Goal: Check status: Check status

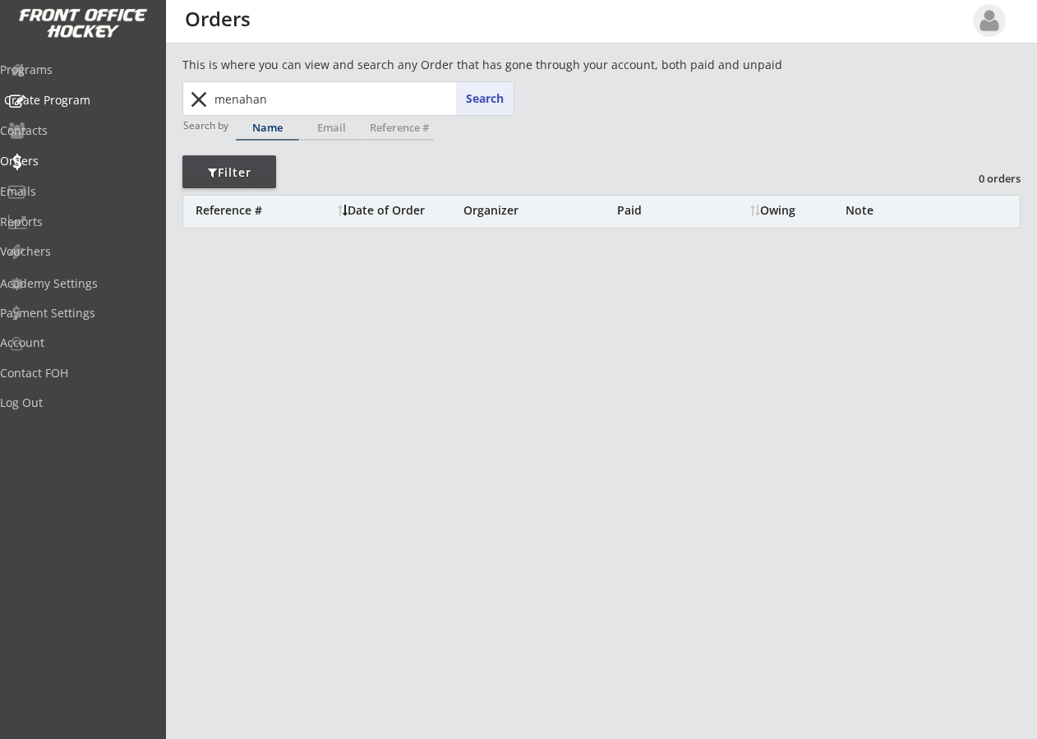
drag, startPoint x: 286, startPoint y: 107, endPoint x: 114, endPoint y: 104, distance: 171.8
click at [114, 104] on body "This is where you can view and search any Order that has gone through your acco…" at bounding box center [518, 369] width 1037 height 739
type input "an"
type input "[PERSON_NAME]"
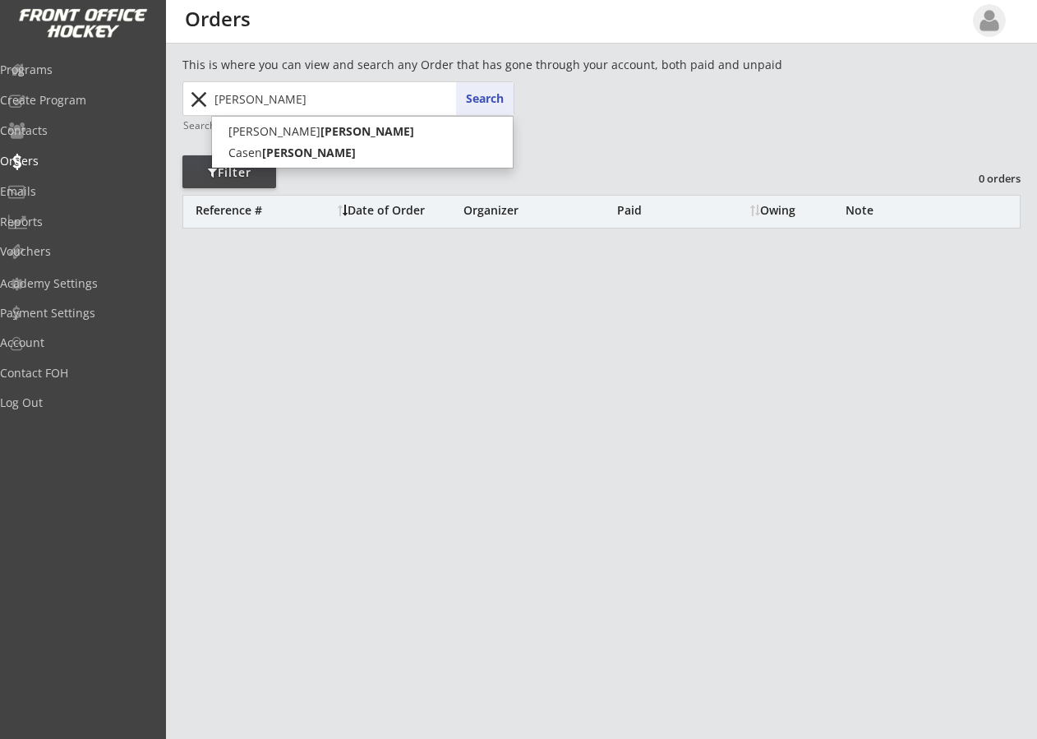
type input "[PERSON_NAME]"
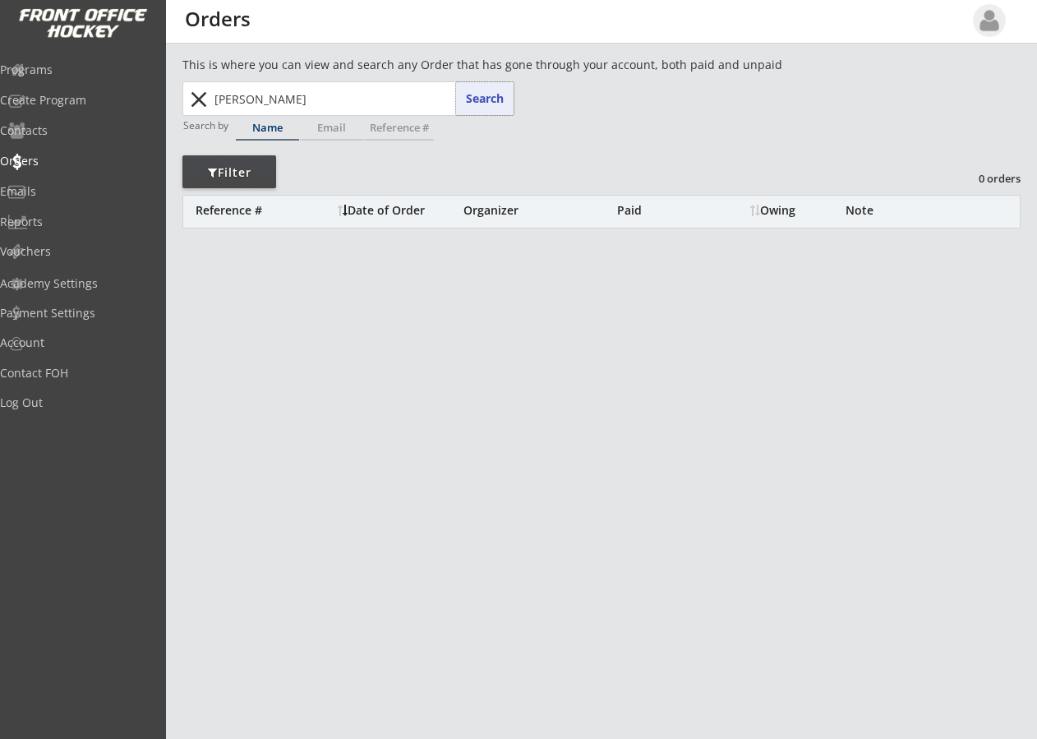
click at [473, 95] on button "Search" at bounding box center [485, 98] width 58 height 33
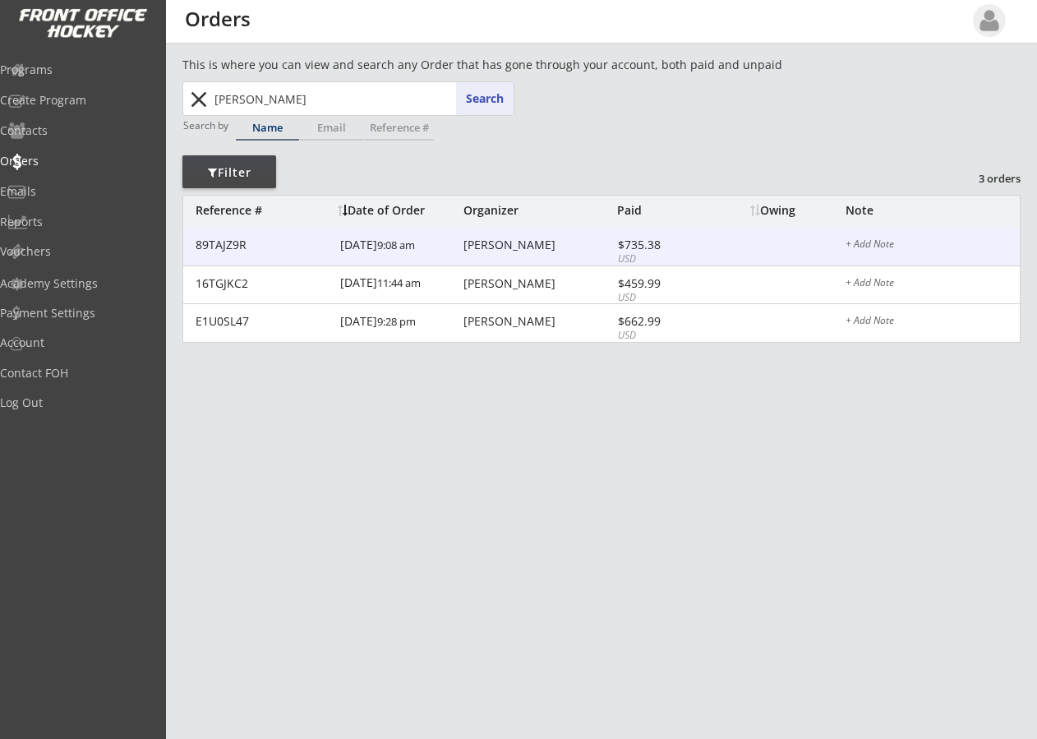
click at [492, 247] on div "[PERSON_NAME]" at bounding box center [538, 245] width 150 height 12
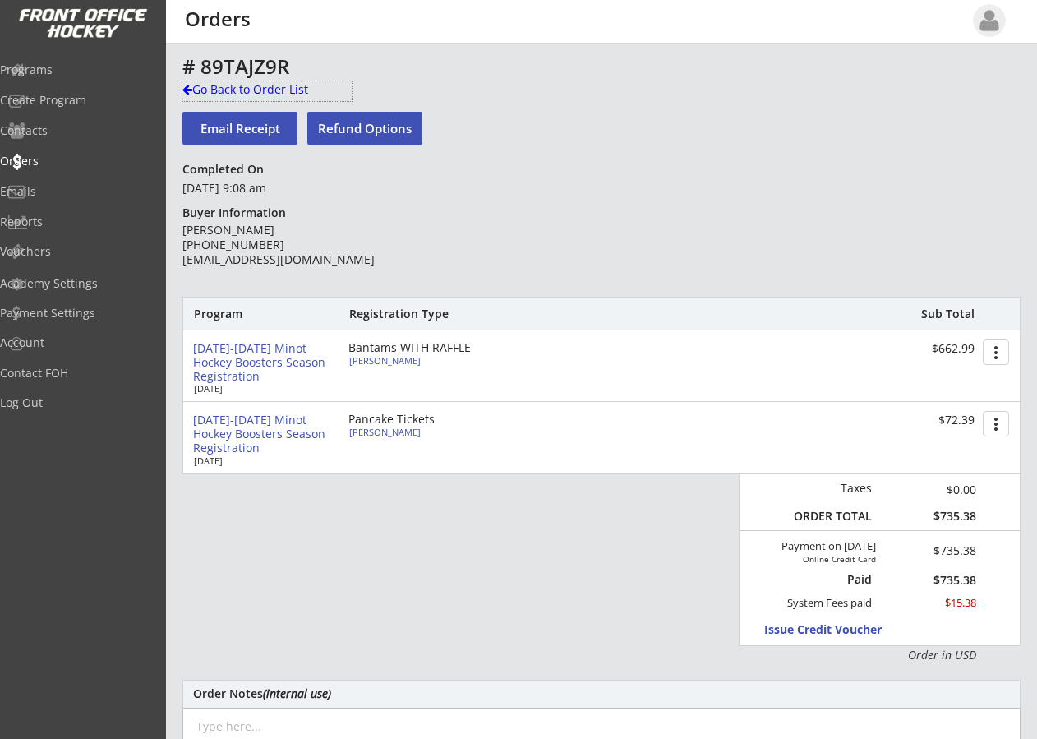
click at [191, 86] on div at bounding box center [187, 90] width 10 height 12
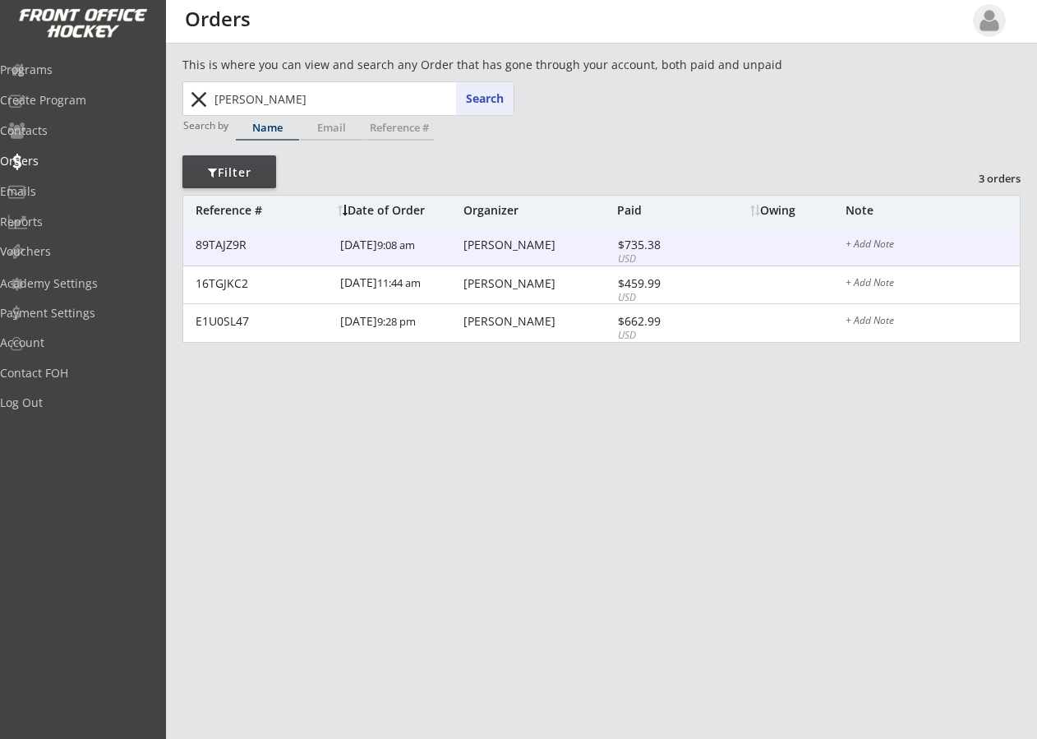
click at [541, 246] on div "[PERSON_NAME]" at bounding box center [538, 245] width 150 height 12
